Goal: Information Seeking & Learning: Find specific fact

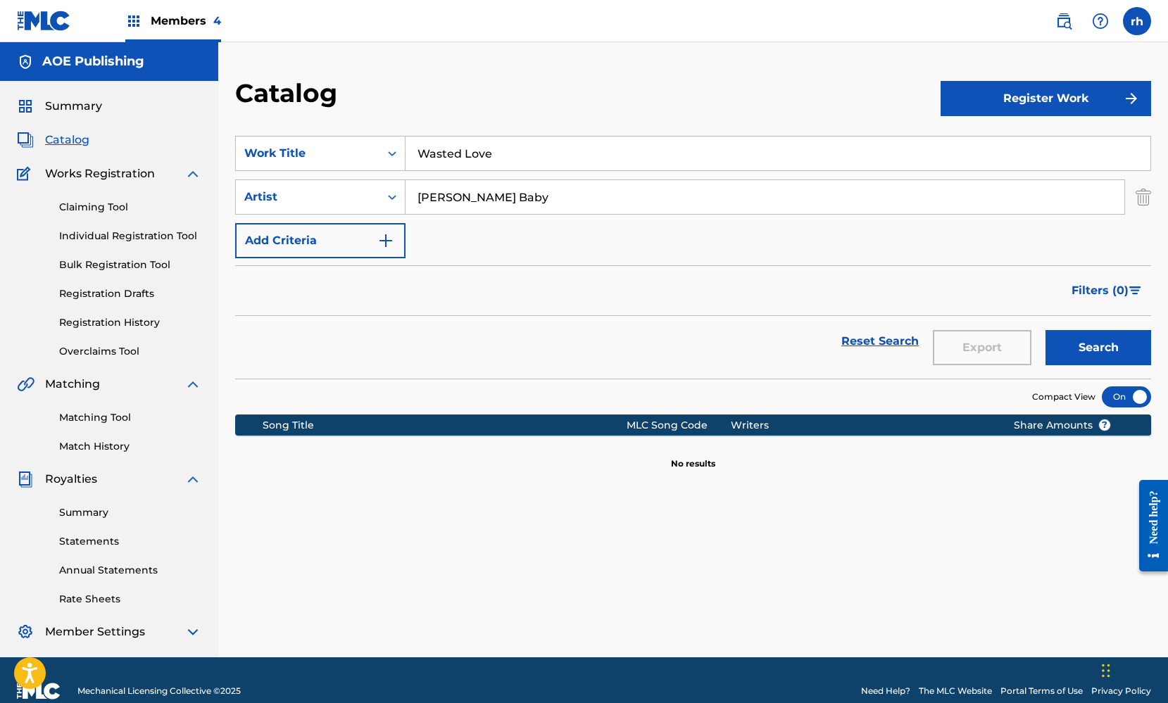
type input "[PERSON_NAME] Baby"
drag, startPoint x: 508, startPoint y: 156, endPoint x: 414, endPoint y: 153, distance: 94.4
click at [414, 153] on input "Wasted Love" at bounding box center [778, 154] width 745 height 34
type input "Primetime"
drag, startPoint x: 486, startPoint y: 199, endPoint x: 389, endPoint y: 187, distance: 97.2
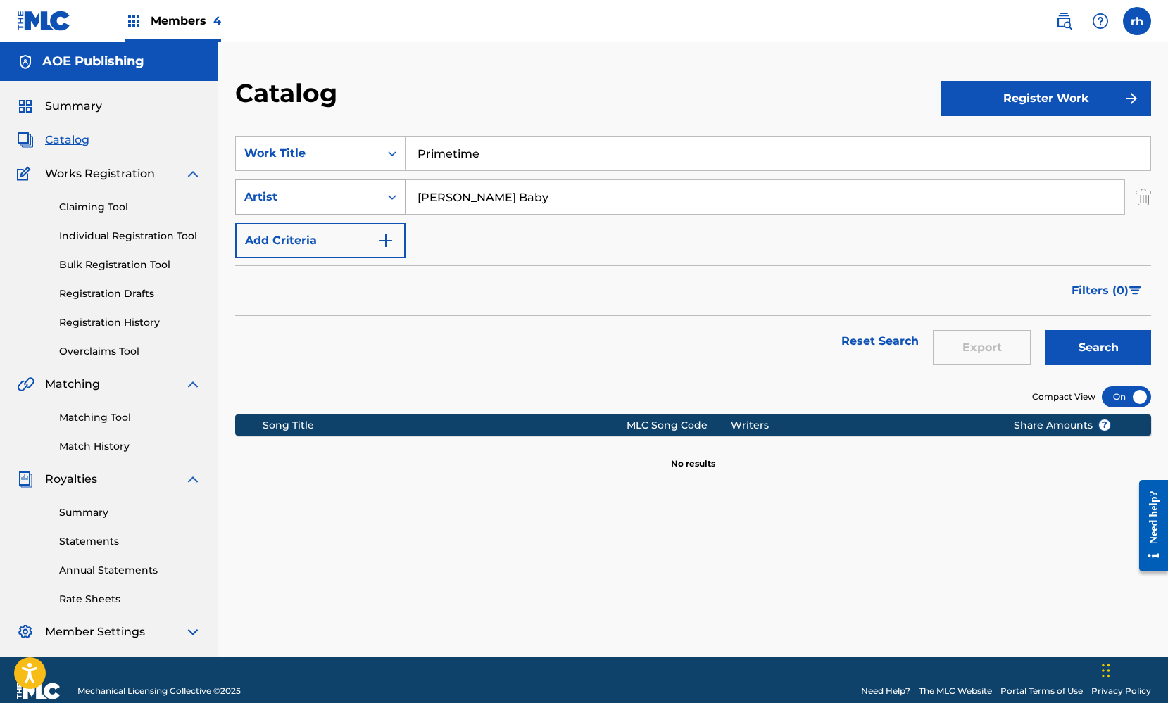
click at [391, 188] on div "SearchWithCriteria9ef5ebca-5864-4e56-b417-9950449e3785 Artist [PERSON_NAME]" at bounding box center [693, 197] width 916 height 35
type input "Shugpac"
click at [1101, 342] on button "Search" at bounding box center [1098, 347] width 106 height 35
drag, startPoint x: 484, startPoint y: 154, endPoint x: 379, endPoint y: 144, distance: 106.1
click at [379, 145] on div "SearchWithCriteria124df358-8edb-4378-9d2f-4dc4f26c8c1d Work Title Primetime" at bounding box center [693, 153] width 916 height 35
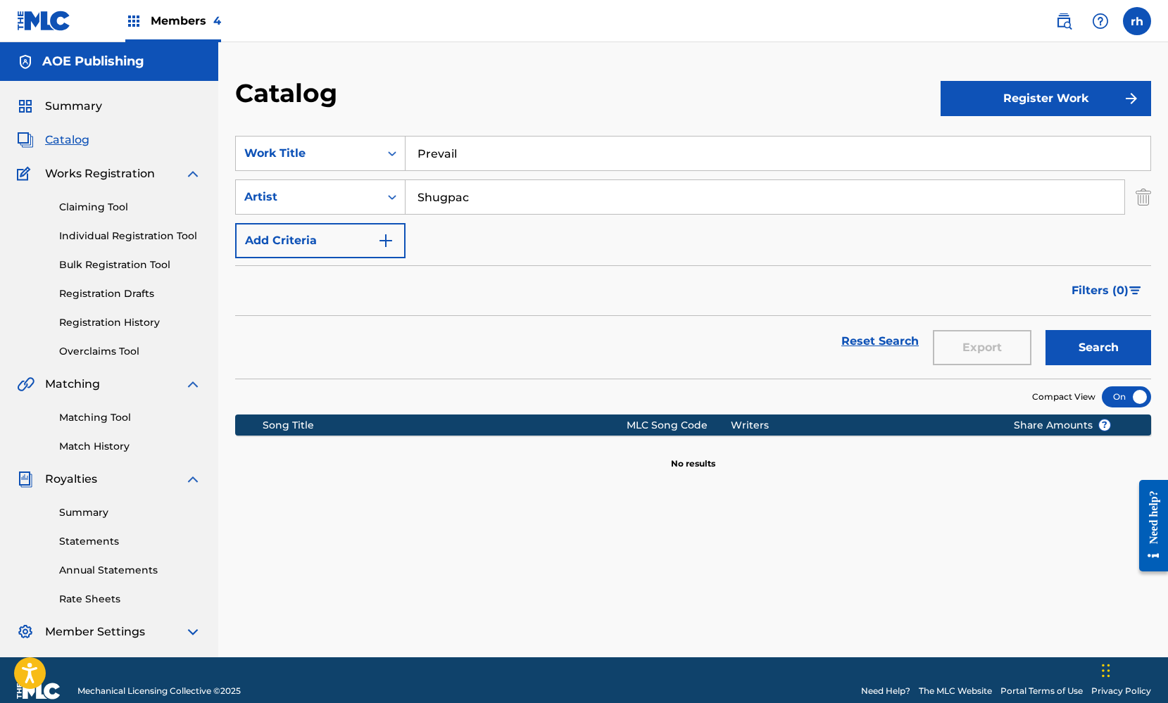
type input "Prevail"
click at [1095, 347] on button "Search" at bounding box center [1098, 347] width 106 height 35
click at [454, 199] on input "Shugpac" at bounding box center [765, 197] width 719 height 34
click at [1081, 348] on button "Search" at bounding box center [1098, 347] width 106 height 35
click at [391, 200] on icon "Search Form" at bounding box center [392, 197] width 14 height 14
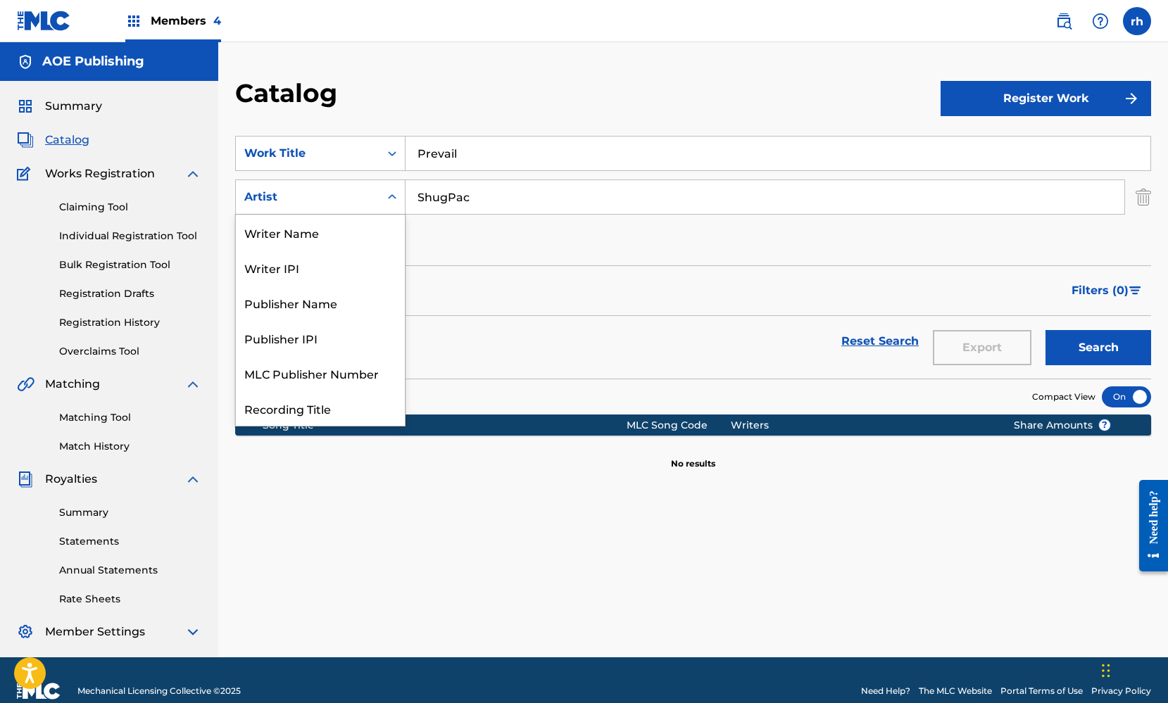
scroll to position [70, 0]
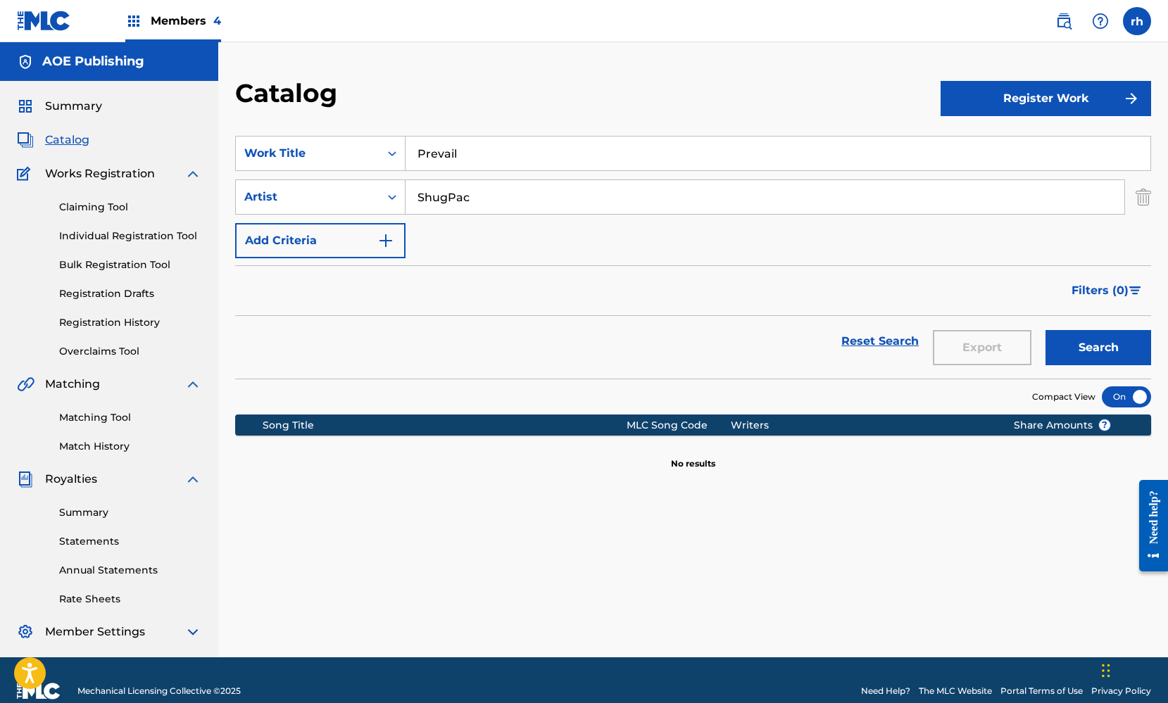
click at [391, 200] on icon "Search Form" at bounding box center [392, 197] width 14 height 14
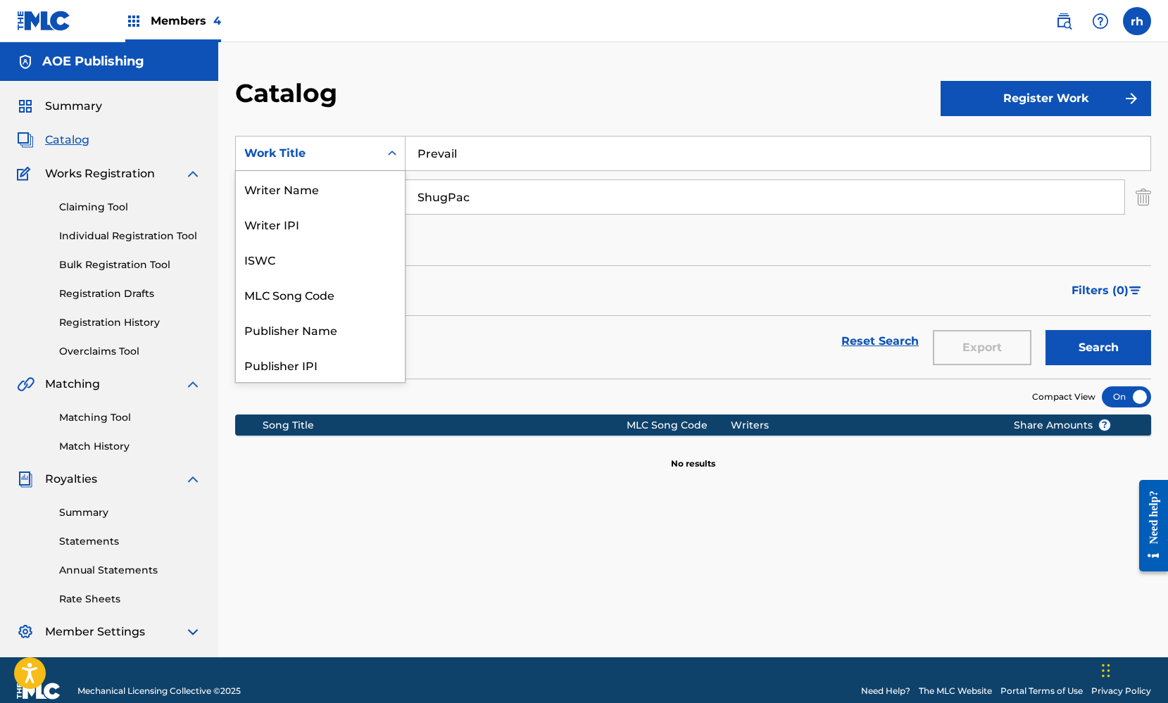
click at [393, 161] on div "Search Form" at bounding box center [391, 153] width 25 height 25
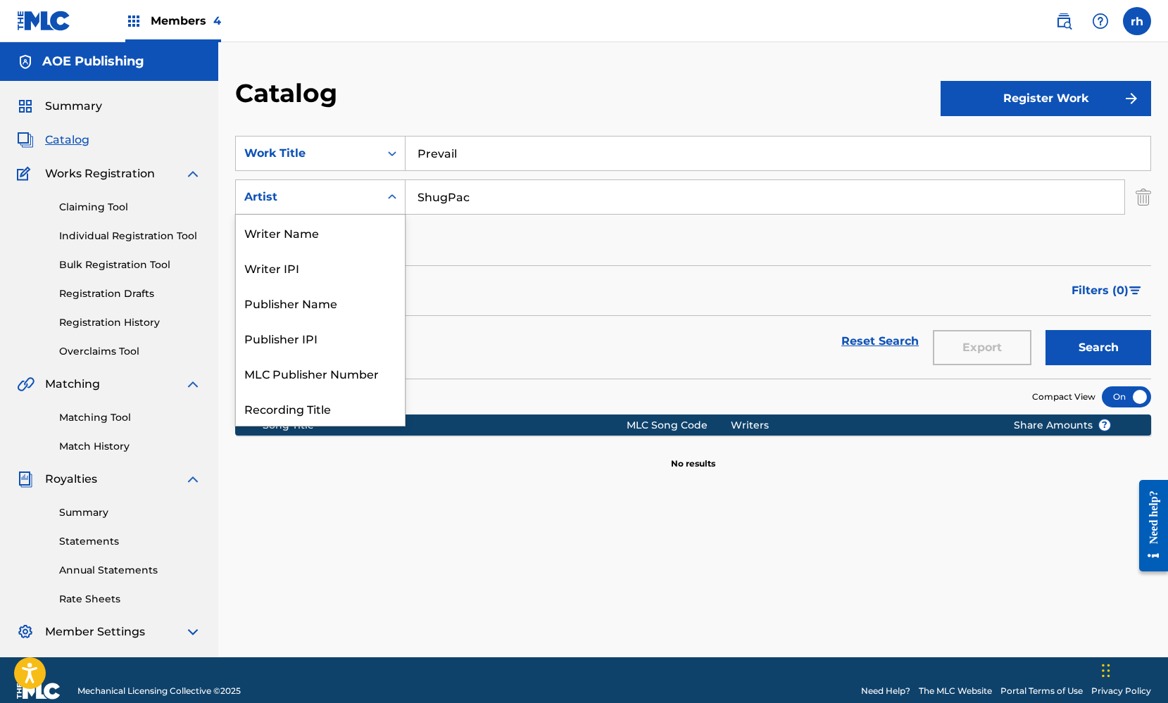
click at [396, 203] on icon "Search Form" at bounding box center [392, 197] width 14 height 14
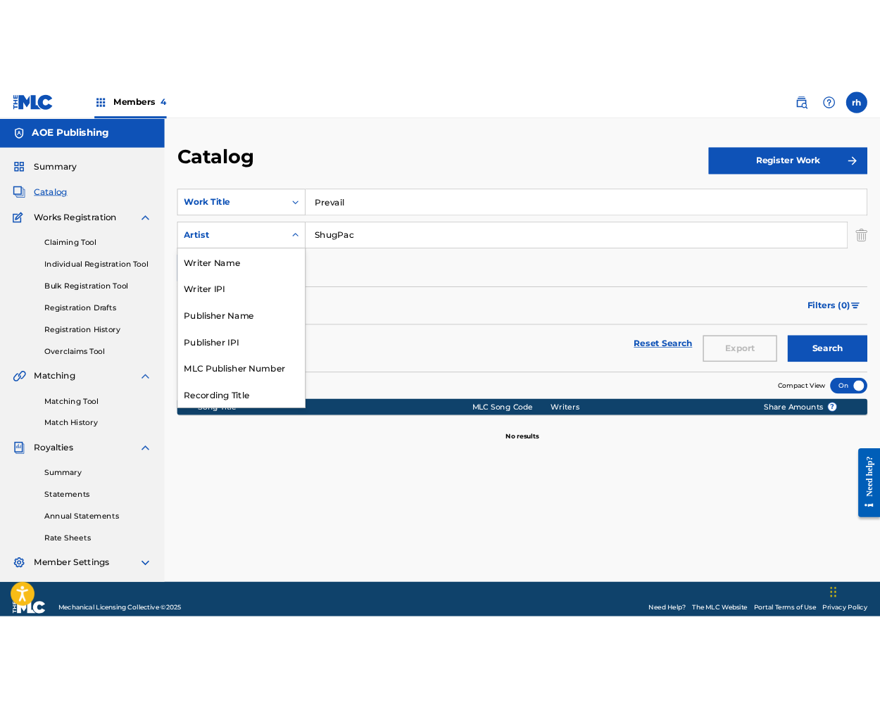
scroll to position [70, 0]
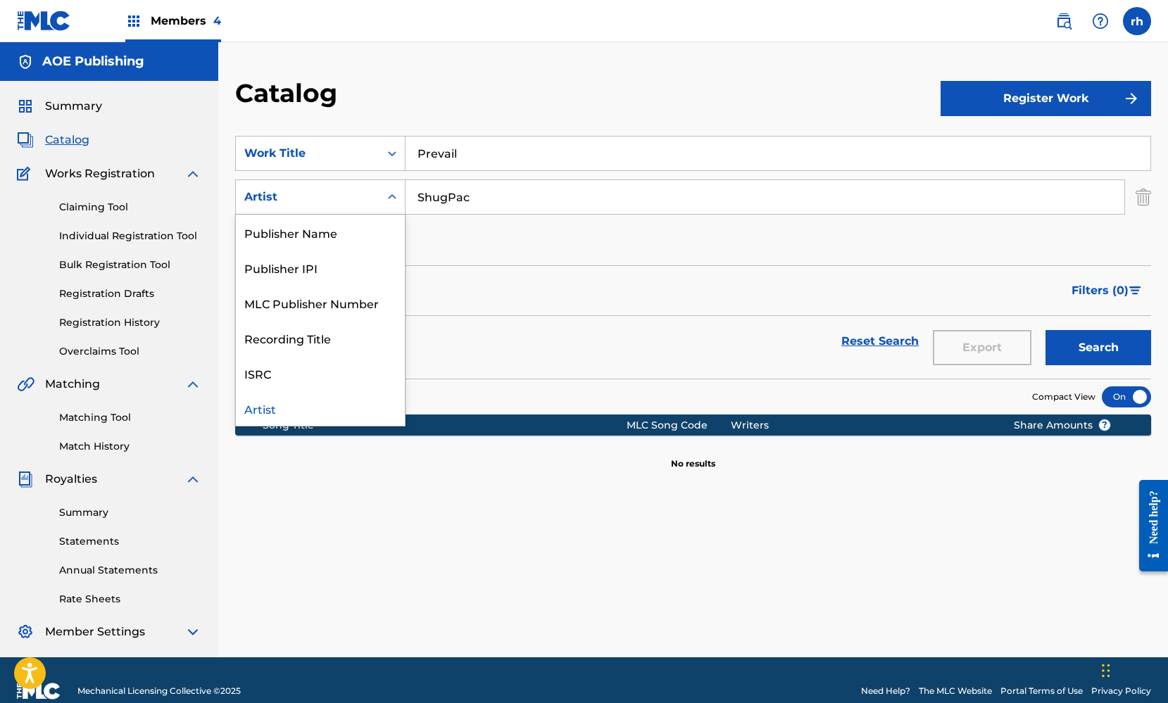
click at [396, 203] on icon "Search Form" at bounding box center [392, 197] width 14 height 14
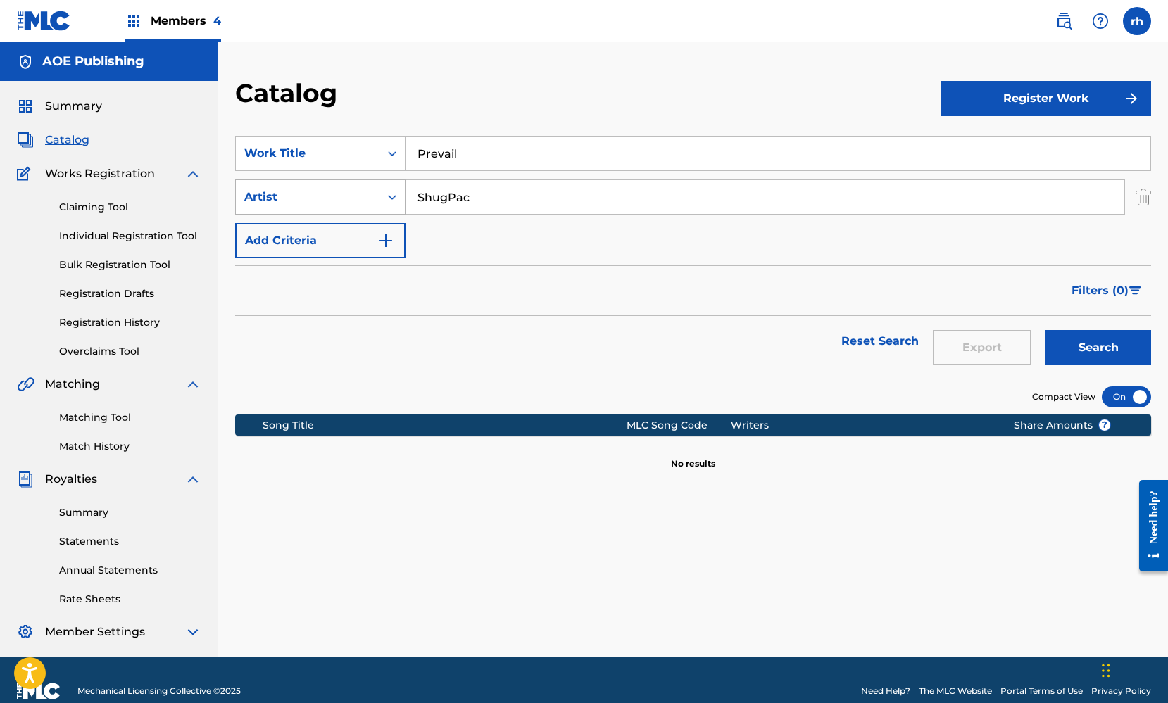
drag, startPoint x: 485, startPoint y: 197, endPoint x: 371, endPoint y: 186, distance: 114.6
click at [373, 187] on div "SearchWithCriteria9ef5ebca-5864-4e56-b417-9950449e3785 Artist ShugPac" at bounding box center [693, 197] width 916 height 35
type input "[PERSON_NAME]"
drag, startPoint x: 466, startPoint y: 149, endPoint x: 384, endPoint y: 142, distance: 82.7
click at [384, 142] on div "SearchWithCriteria124df358-8edb-4378-9d2f-4dc4f26c8c1d Work Title Prevail" at bounding box center [693, 153] width 916 height 35
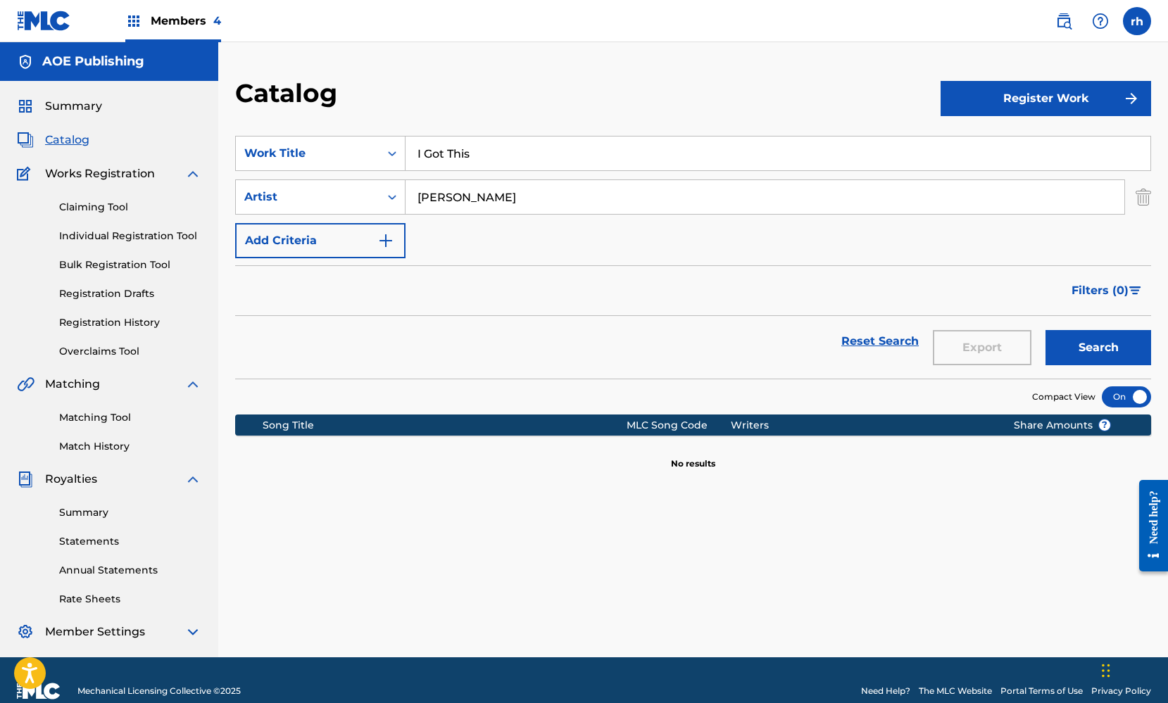
click at [1091, 346] on button "Search" at bounding box center [1098, 347] width 106 height 35
drag, startPoint x: 501, startPoint y: 151, endPoint x: 358, endPoint y: 139, distance: 144.2
click at [358, 141] on div "SearchWithCriteria124df358-8edb-4378-9d2f-4dc4f26c8c1d Work Title I Got This" at bounding box center [693, 153] width 916 height 35
type input "Go To work"
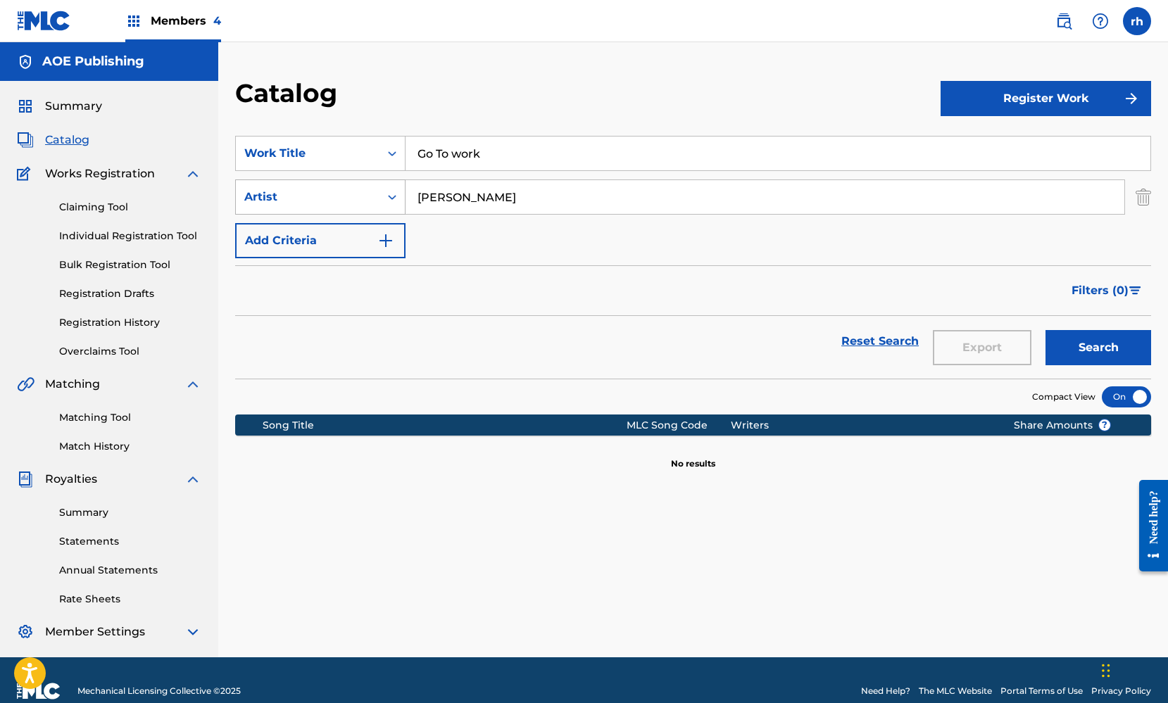
drag, startPoint x: 502, startPoint y: 199, endPoint x: 315, endPoint y: 191, distance: 186.8
click at [316, 191] on div "SearchWithCriteria9ef5ebca-5864-4e56-b417-9950449e3785 Artist [PERSON_NAME]" at bounding box center [693, 197] width 916 height 35
type input "[PERSON_NAME] Baby"
click at [1079, 347] on button "Search" at bounding box center [1098, 347] width 106 height 35
